Goal: Task Accomplishment & Management: Manage account settings

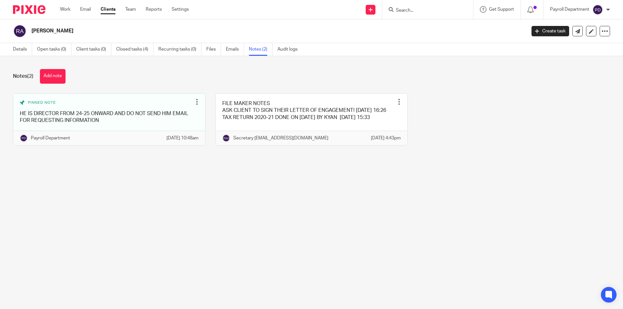
click at [414, 13] on form at bounding box center [429, 10] width 69 height 8
click at [414, 13] on input "Search" at bounding box center [424, 11] width 58 height 6
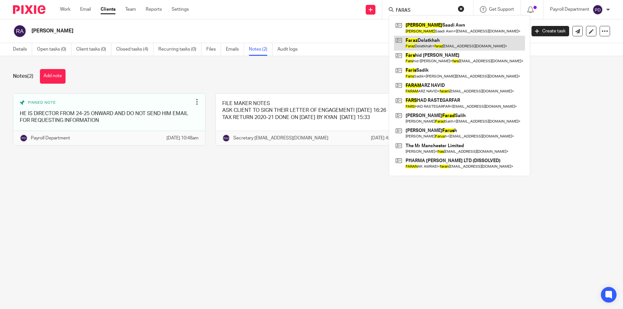
type input "FARAS"
click at [430, 39] on link at bounding box center [459, 43] width 131 height 15
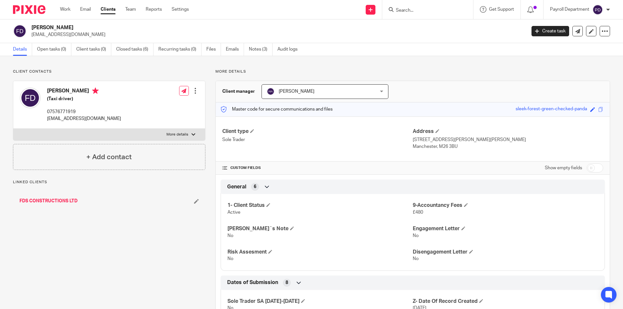
click at [592, 168] on input "checkbox" at bounding box center [595, 167] width 17 height 9
checkbox input "true"
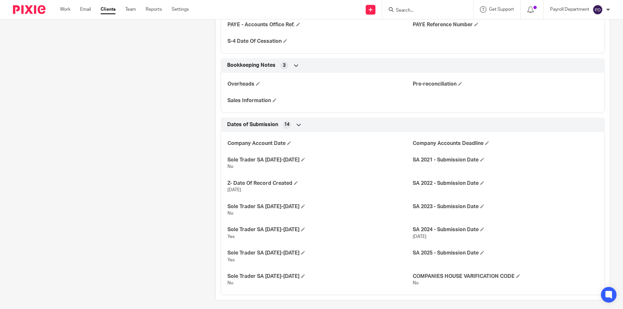
scroll to position [792, 0]
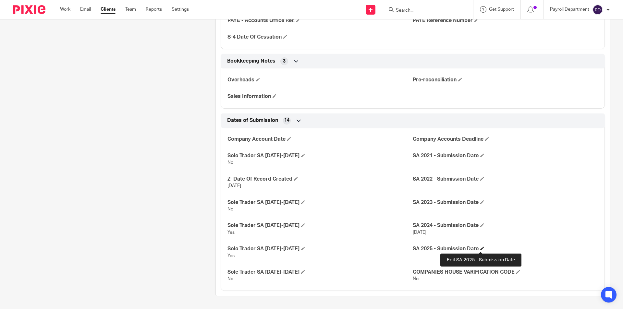
click at [480, 249] on span at bounding box center [482, 249] width 4 height 4
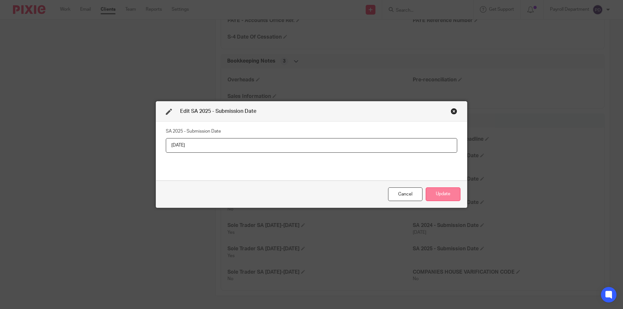
type input "17/09/2025"
click at [439, 196] on button "Update" at bounding box center [443, 195] width 35 height 14
